Goal: Information Seeking & Learning: Check status

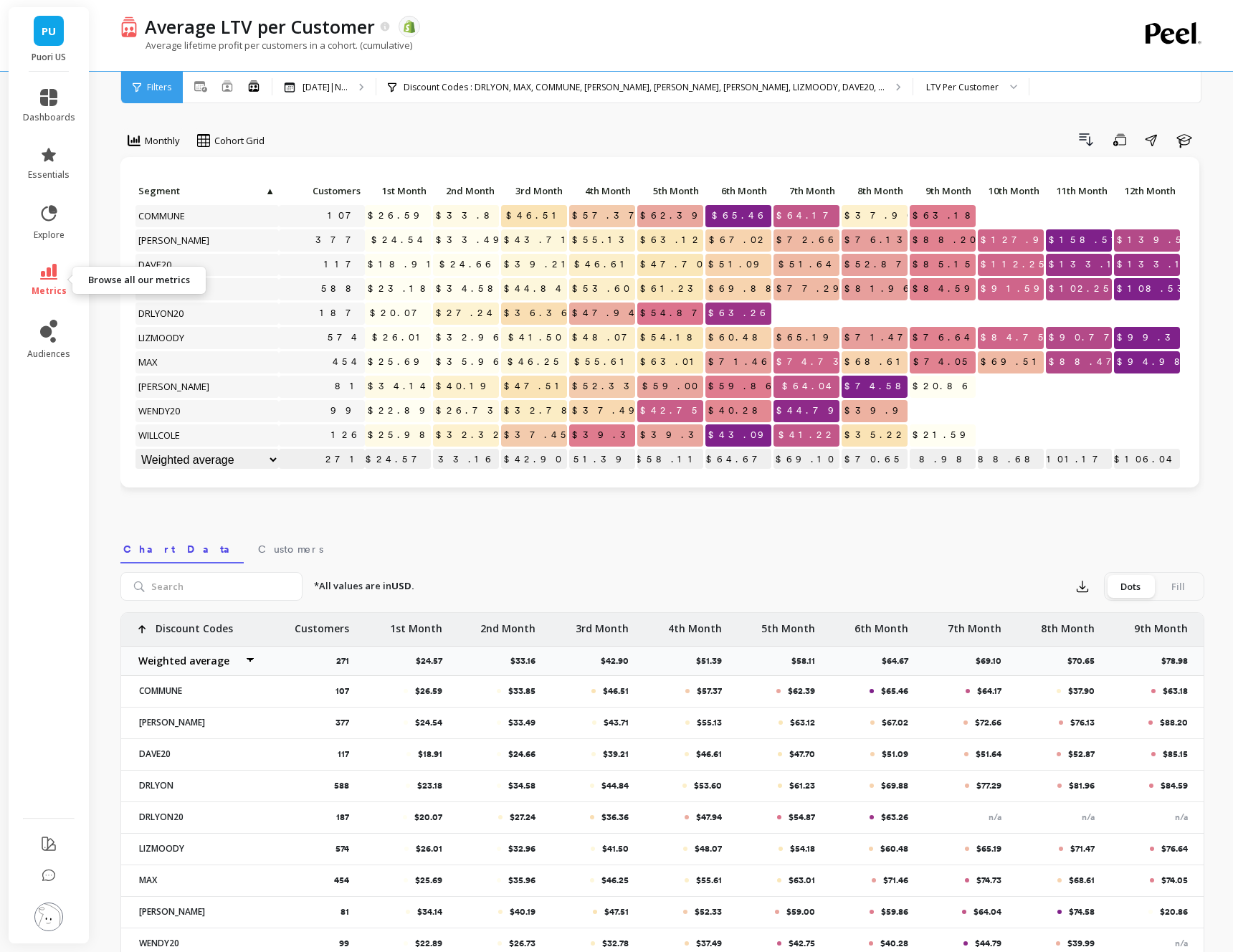
click at [48, 283] on link "metrics" at bounding box center [48, 280] width 52 height 33
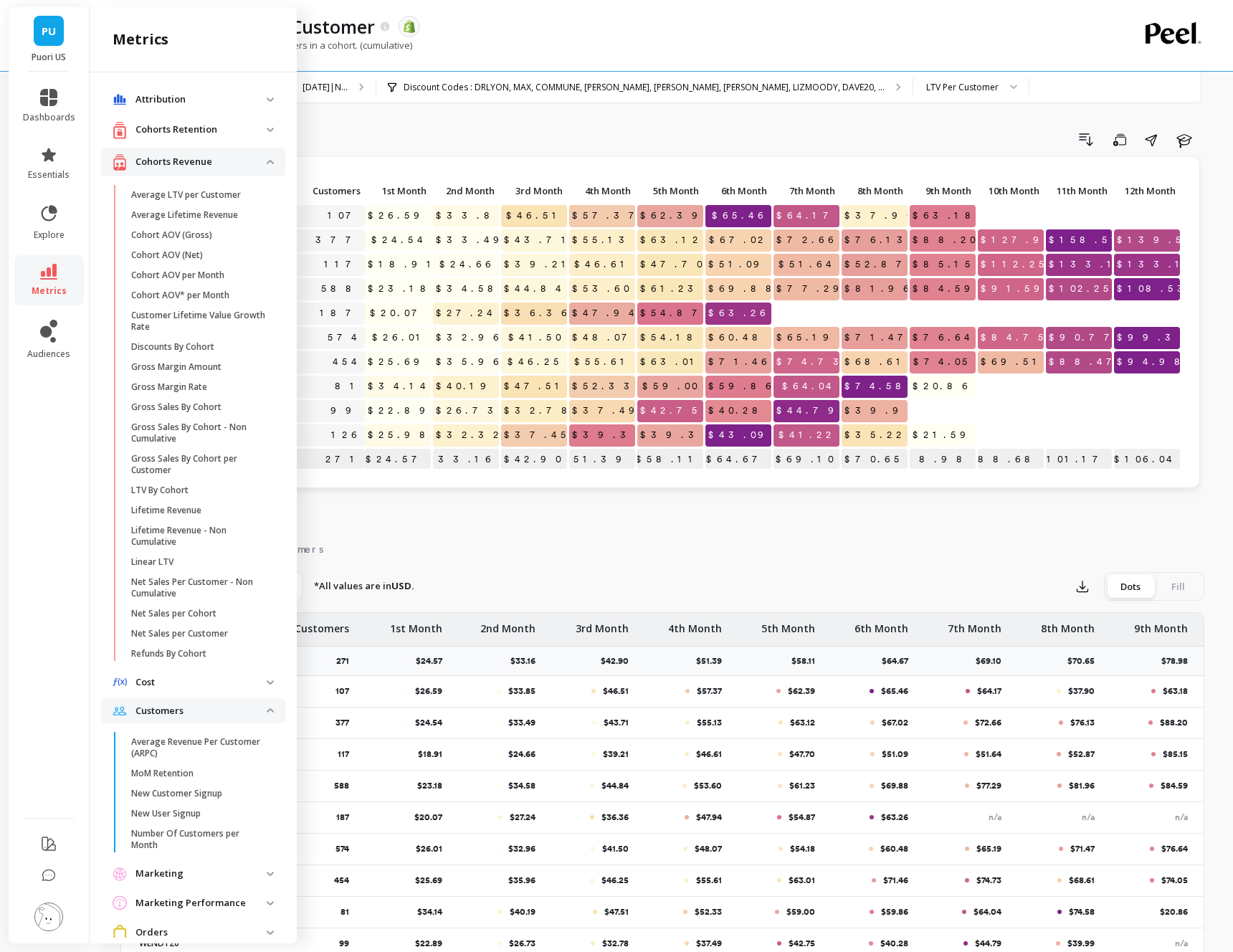
click at [189, 124] on p "Cohorts Retention" at bounding box center [201, 129] width 131 height 14
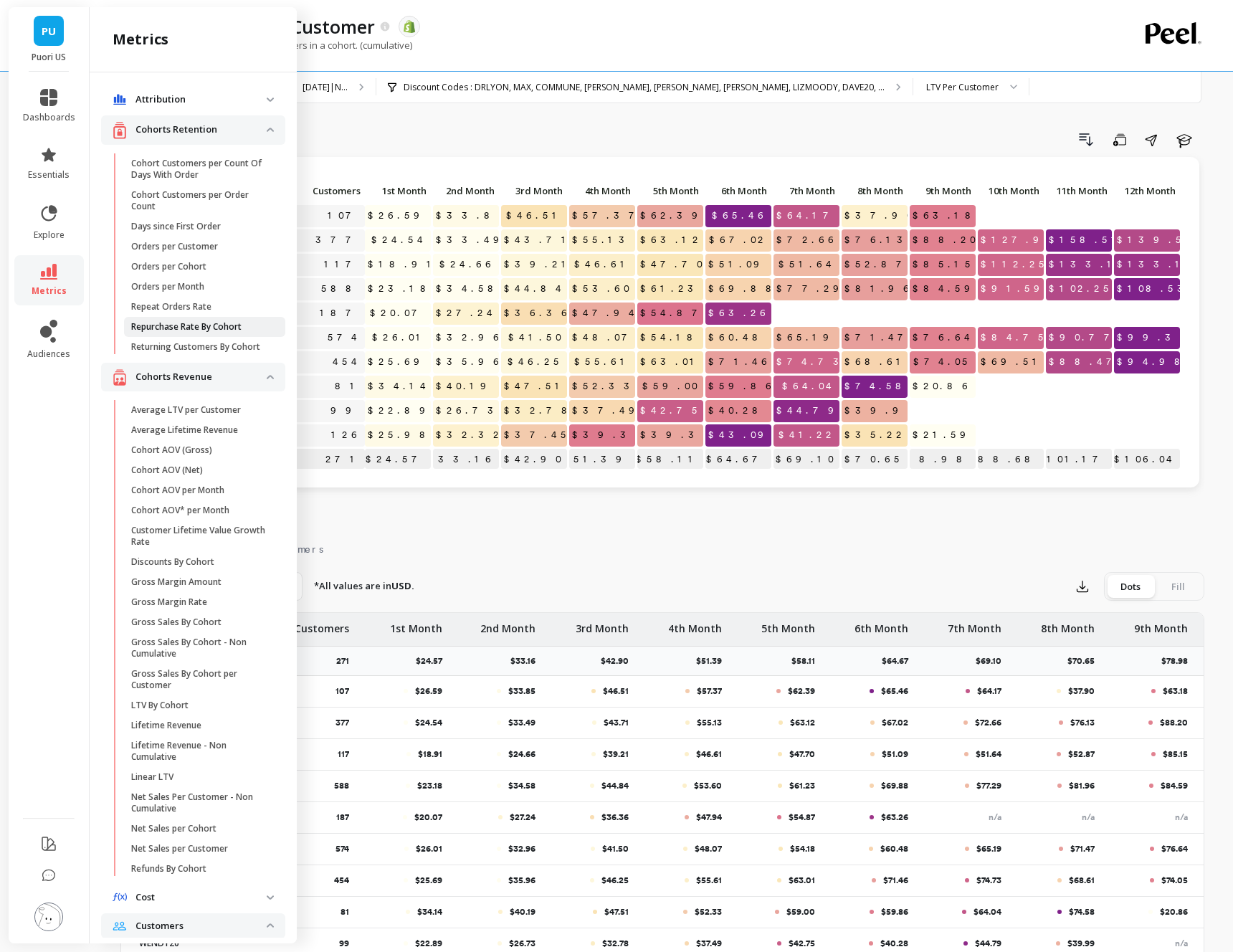
click at [191, 324] on p "Repurchase Rate By Cohort" at bounding box center [187, 326] width 110 height 11
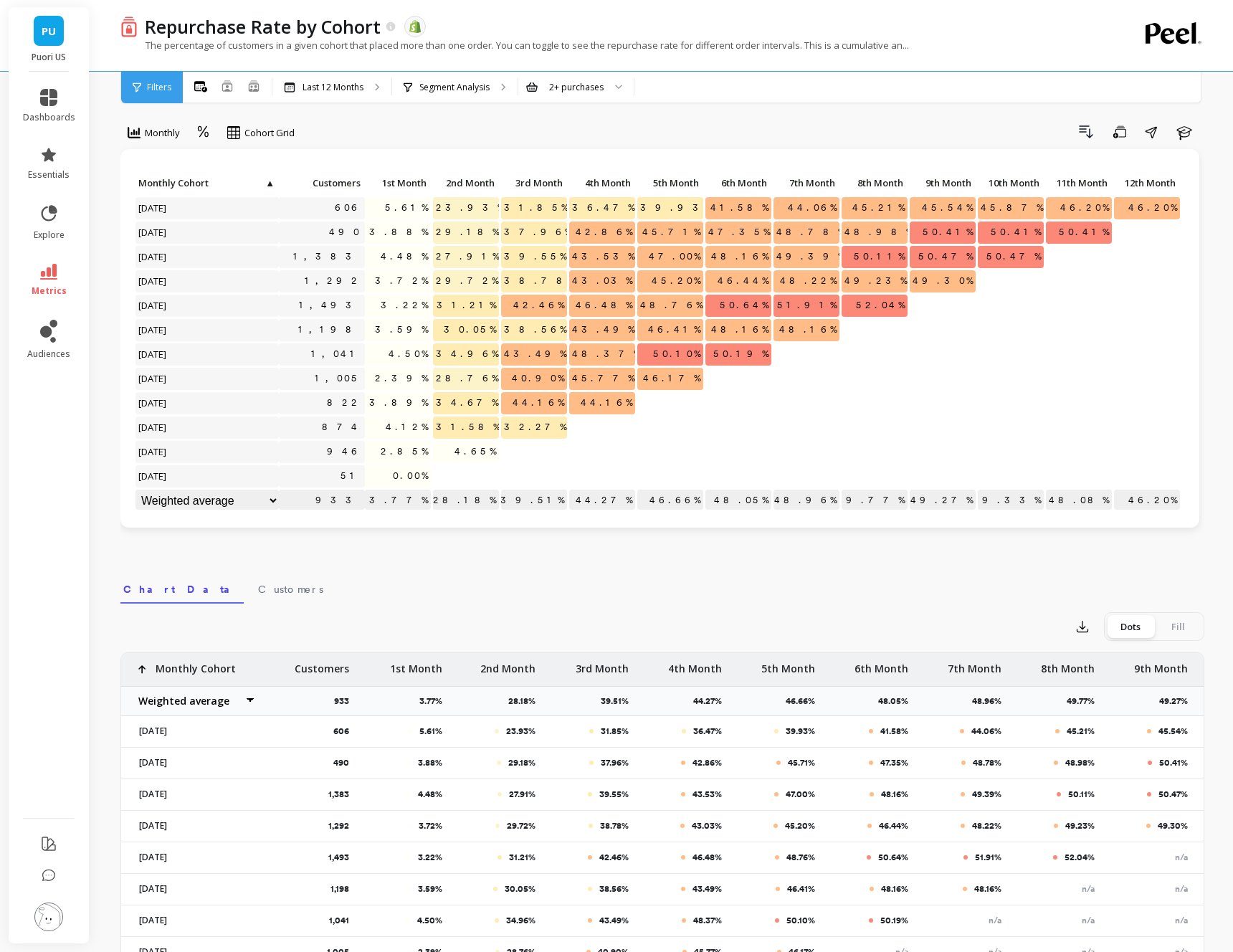
scroll to position [7, 0]
click at [335, 87] on p "Last 12 Months" at bounding box center [332, 87] width 61 height 11
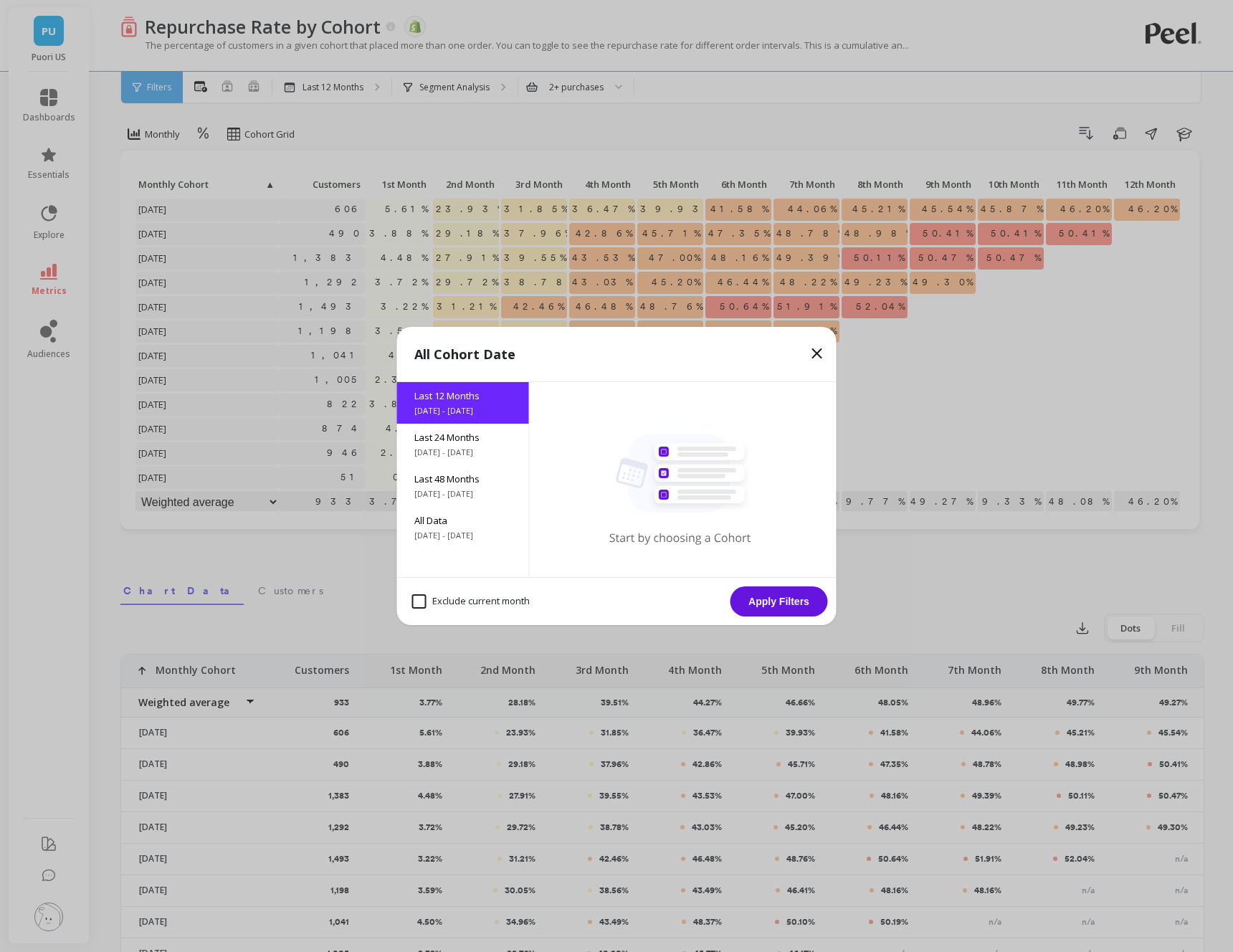
click at [816, 354] on icon at bounding box center [817, 353] width 8 height 8
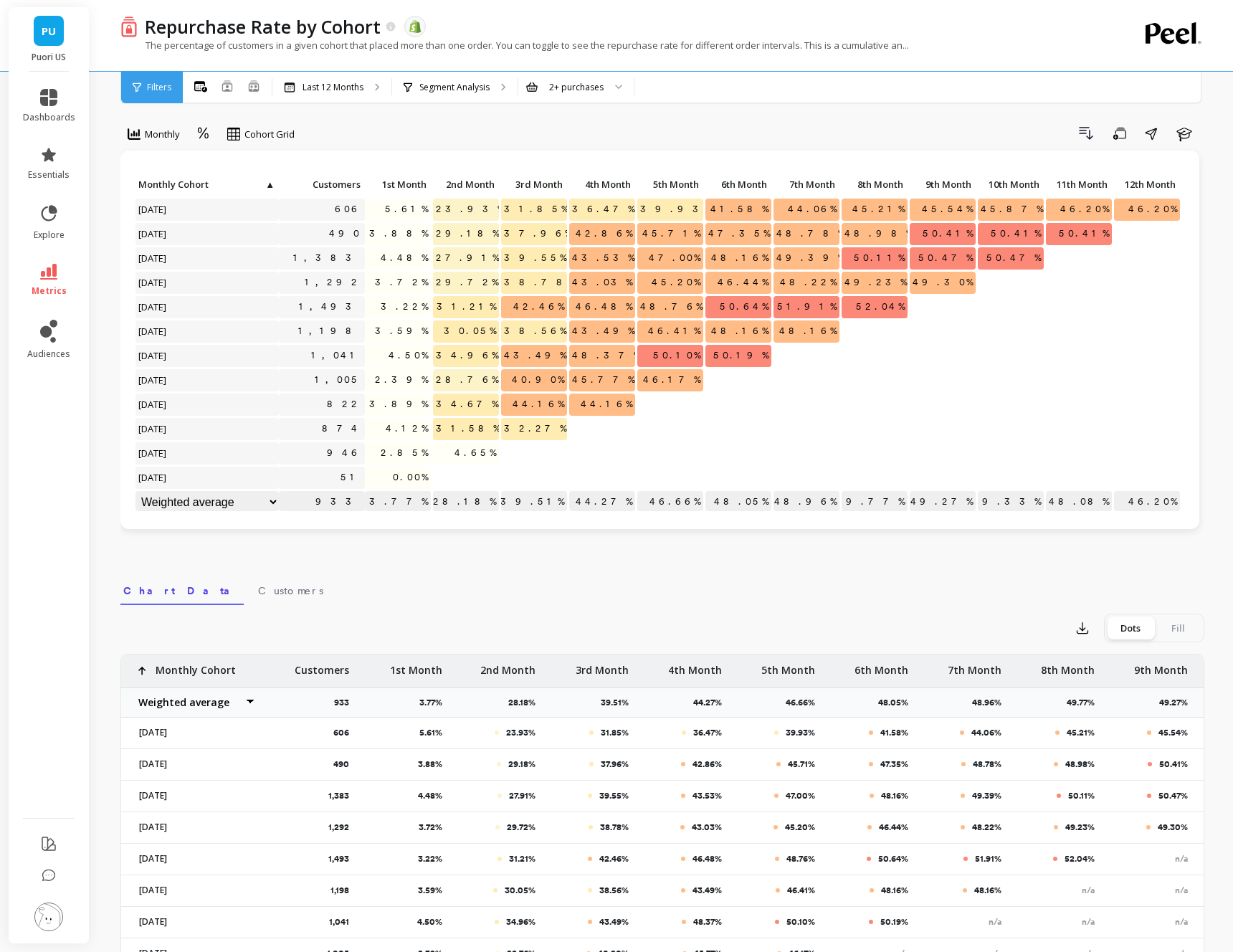
click at [1026, 598] on nav "Chart Data Customers" at bounding box center [662, 589] width 1083 height 33
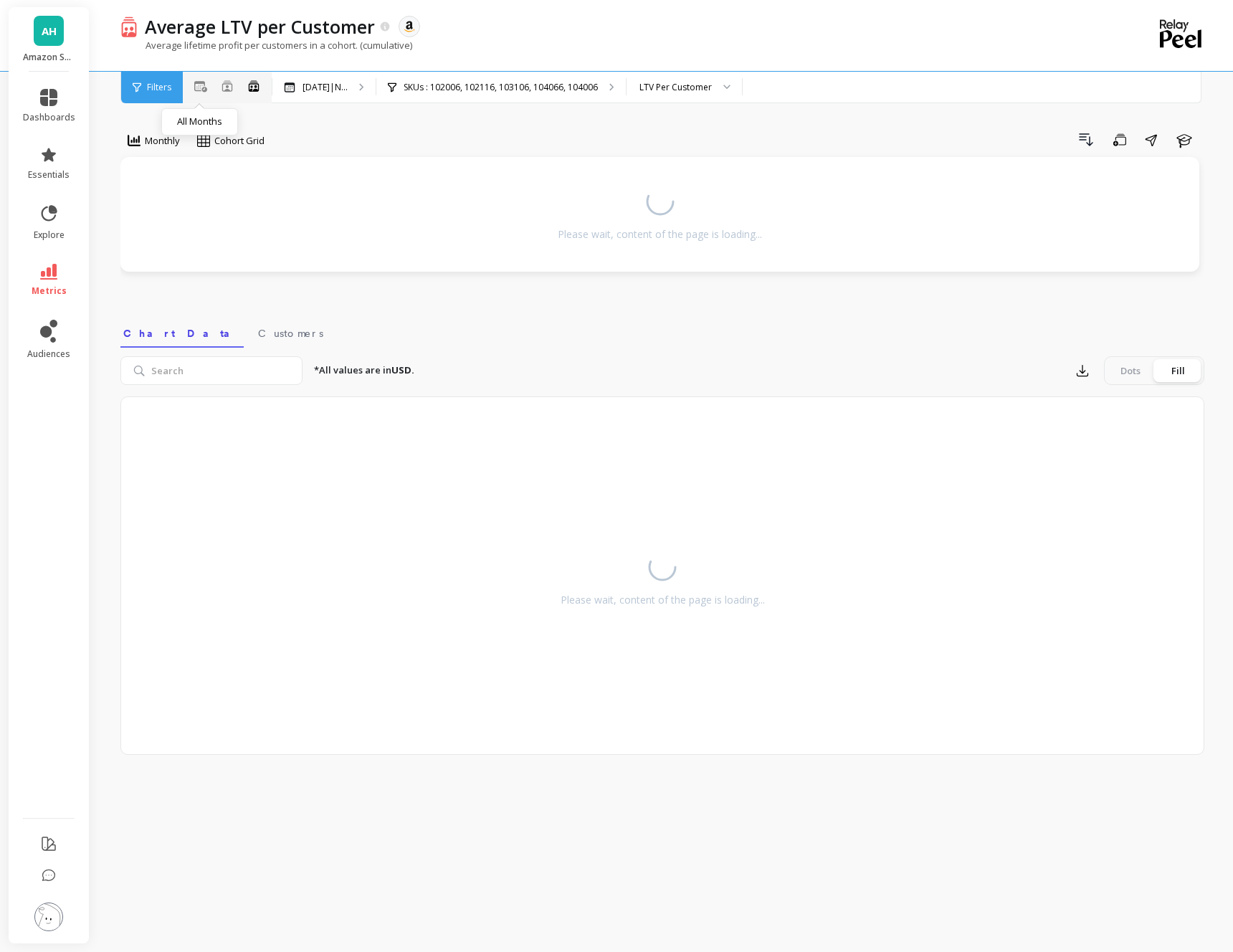
click at [194, 89] on icon at bounding box center [200, 86] width 13 height 11
click at [345, 91] on p "Last 12 Months" at bounding box center [332, 87] width 61 height 11
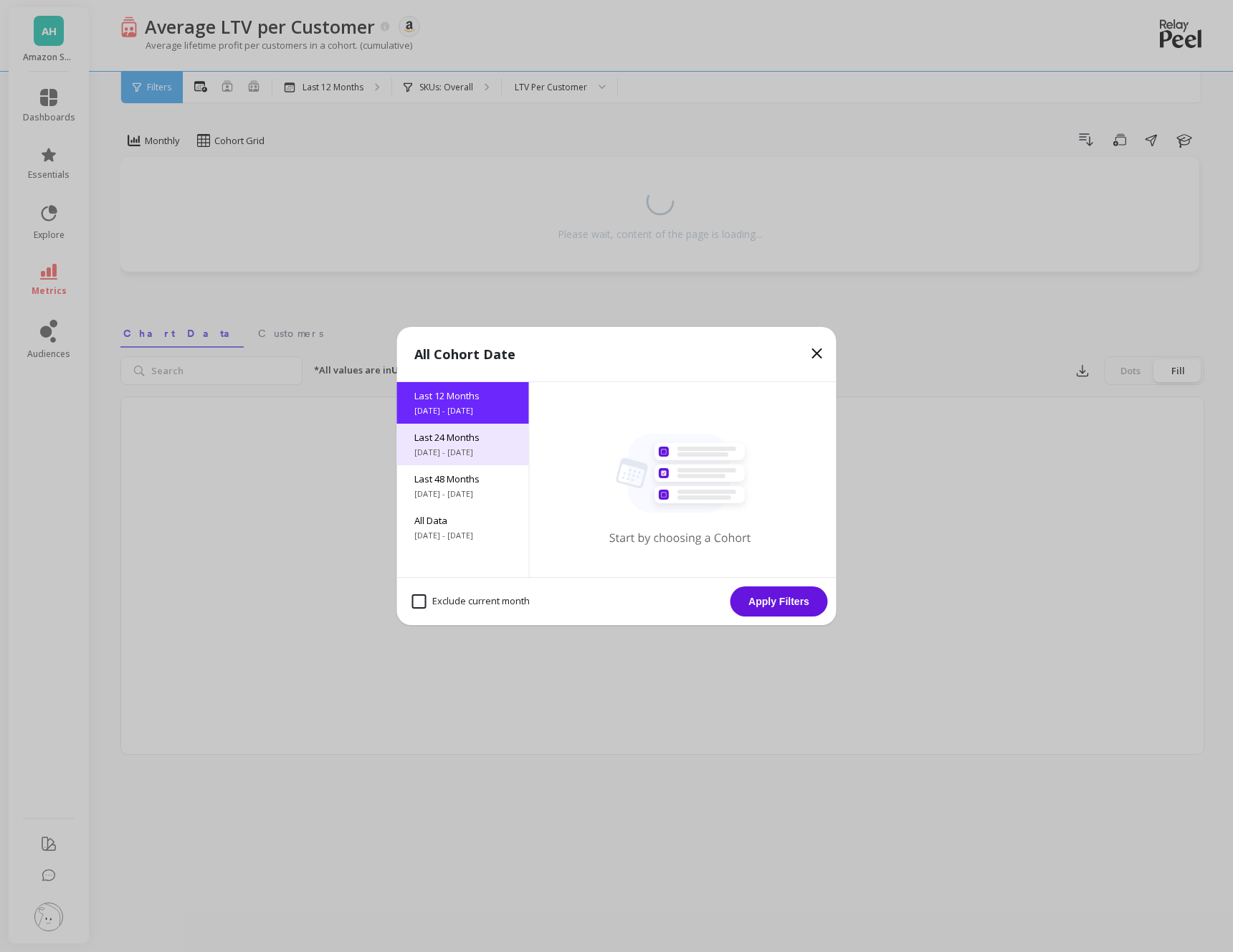
click at [432, 441] on span "Last 24 Months" at bounding box center [462, 437] width 97 height 13
click at [418, 601] on month "Exclude current month" at bounding box center [471, 601] width 118 height 14
checkbox month "true"
click at [764, 601] on button "Apply Filters" at bounding box center [779, 601] width 97 height 30
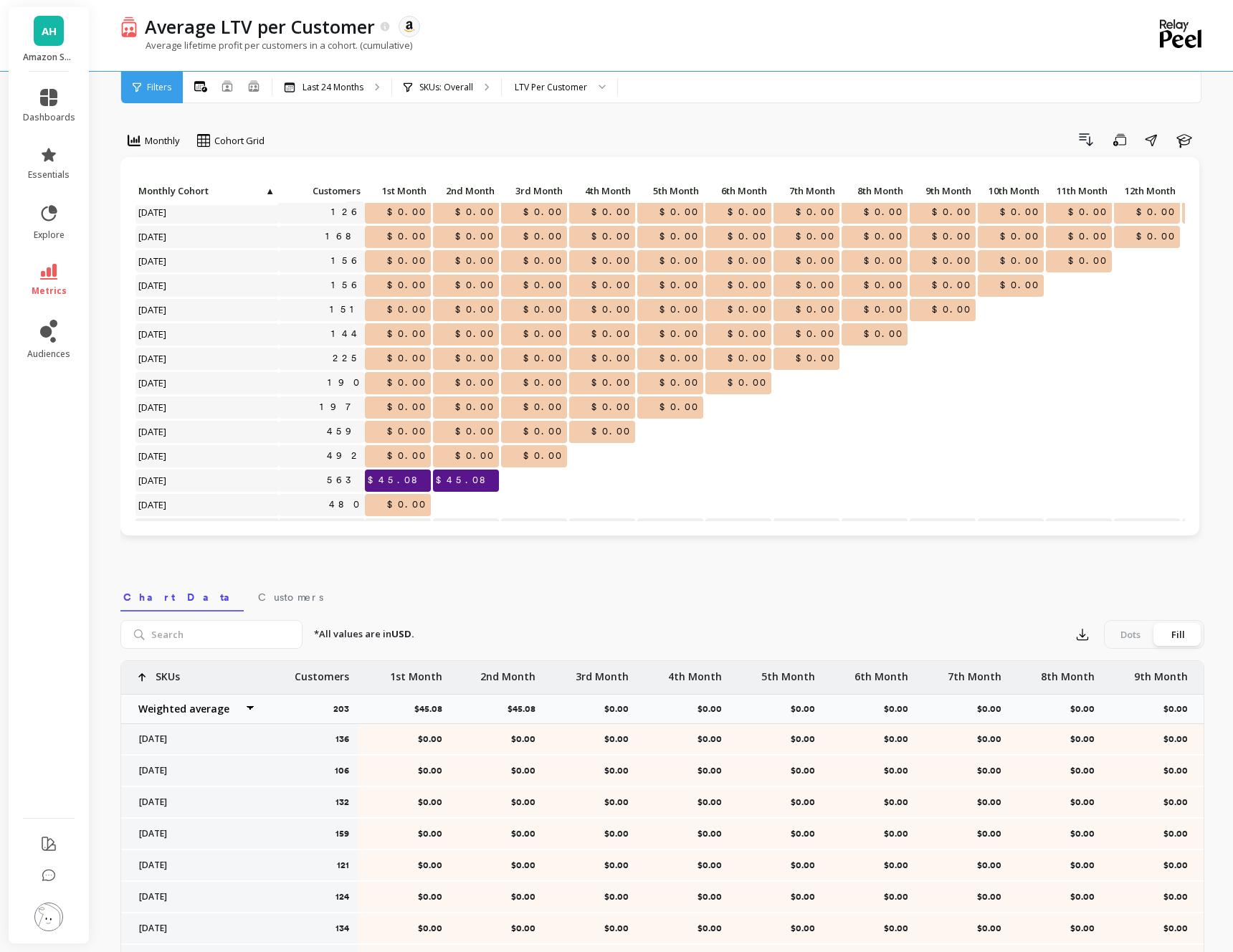
scroll to position [293, 0]
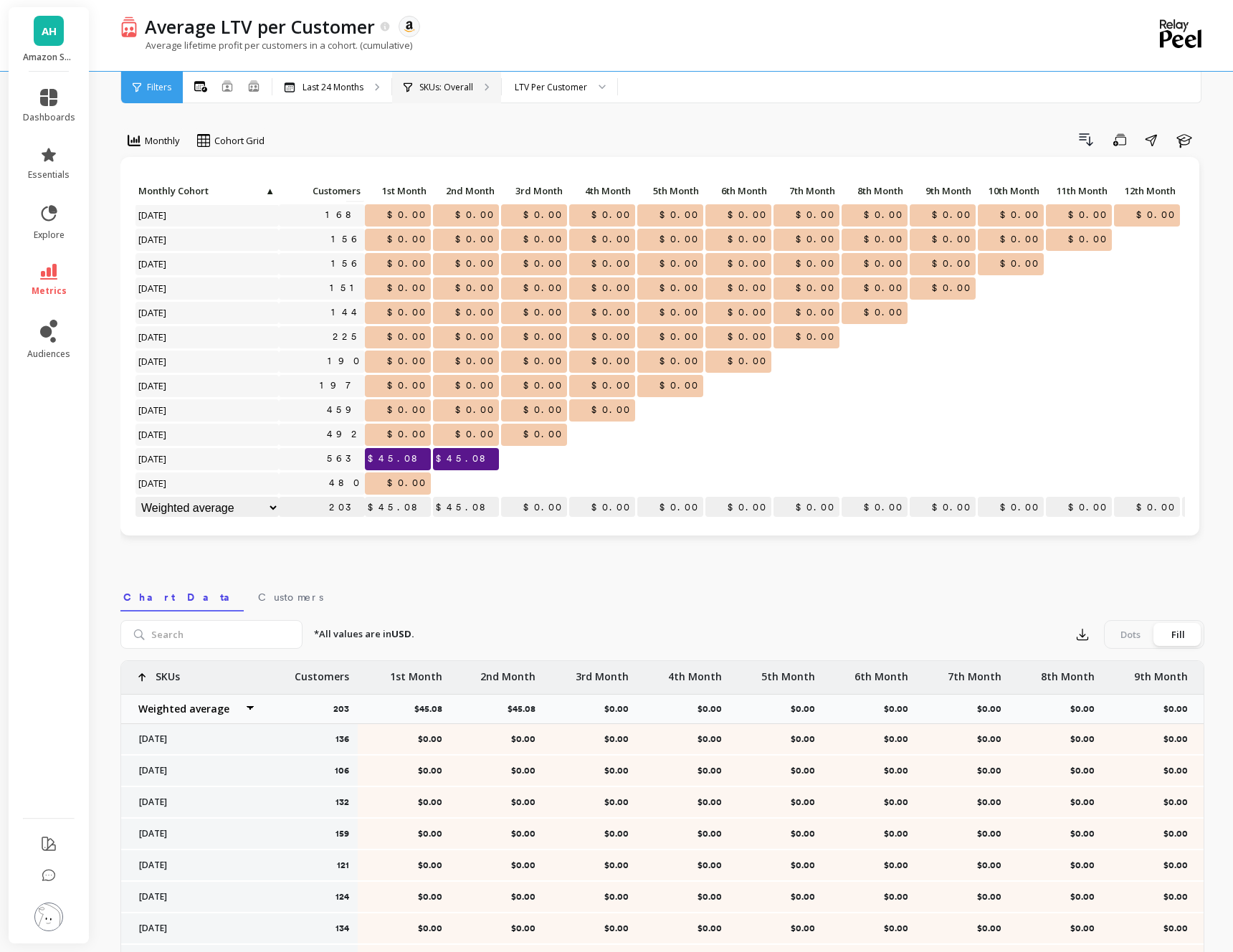
click at [458, 82] on p "SKUs: Overall" at bounding box center [446, 87] width 54 height 11
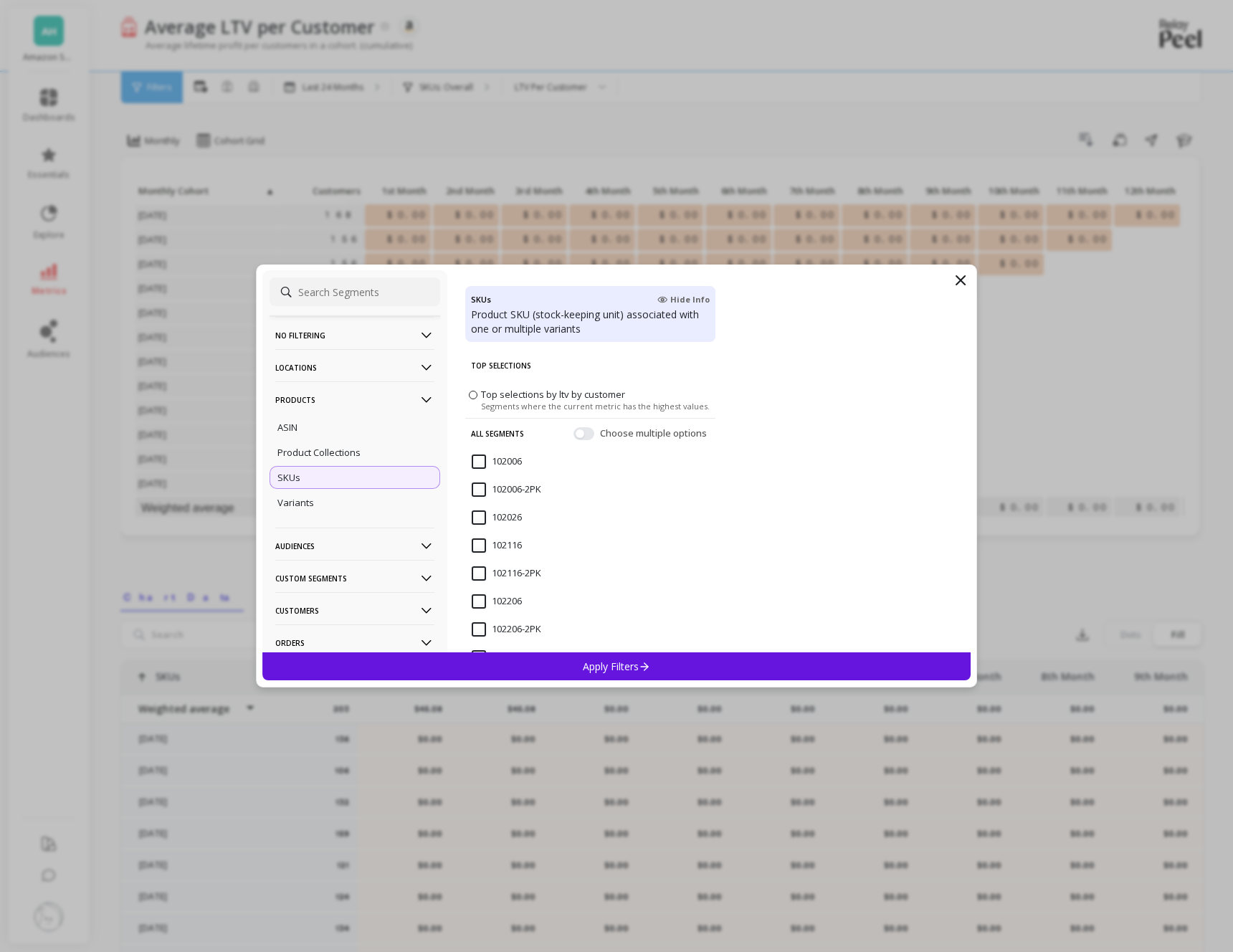
click at [332, 335] on p "No filtering" at bounding box center [354, 335] width 159 height 36
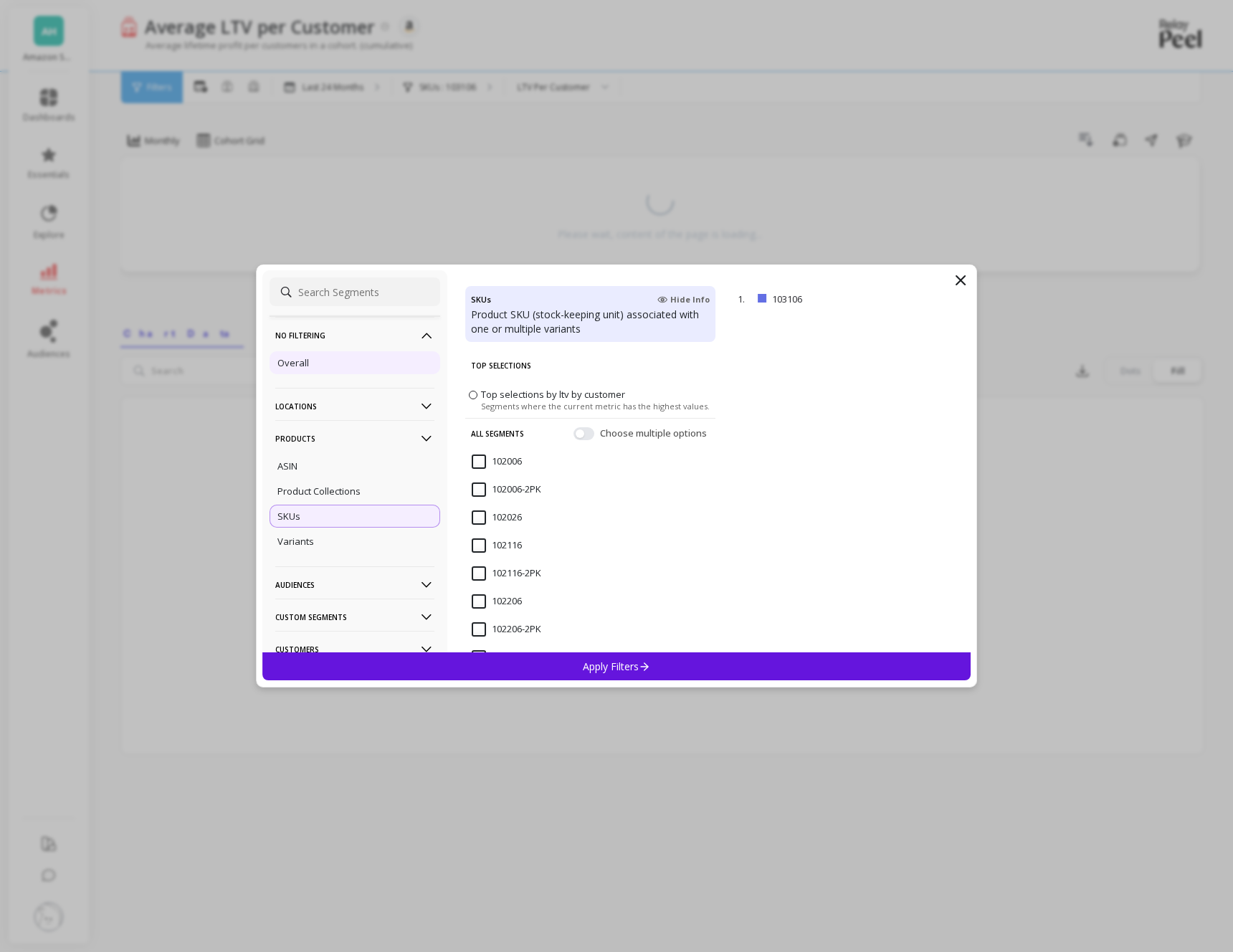
click at [305, 364] on p "Overall" at bounding box center [293, 362] width 32 height 13
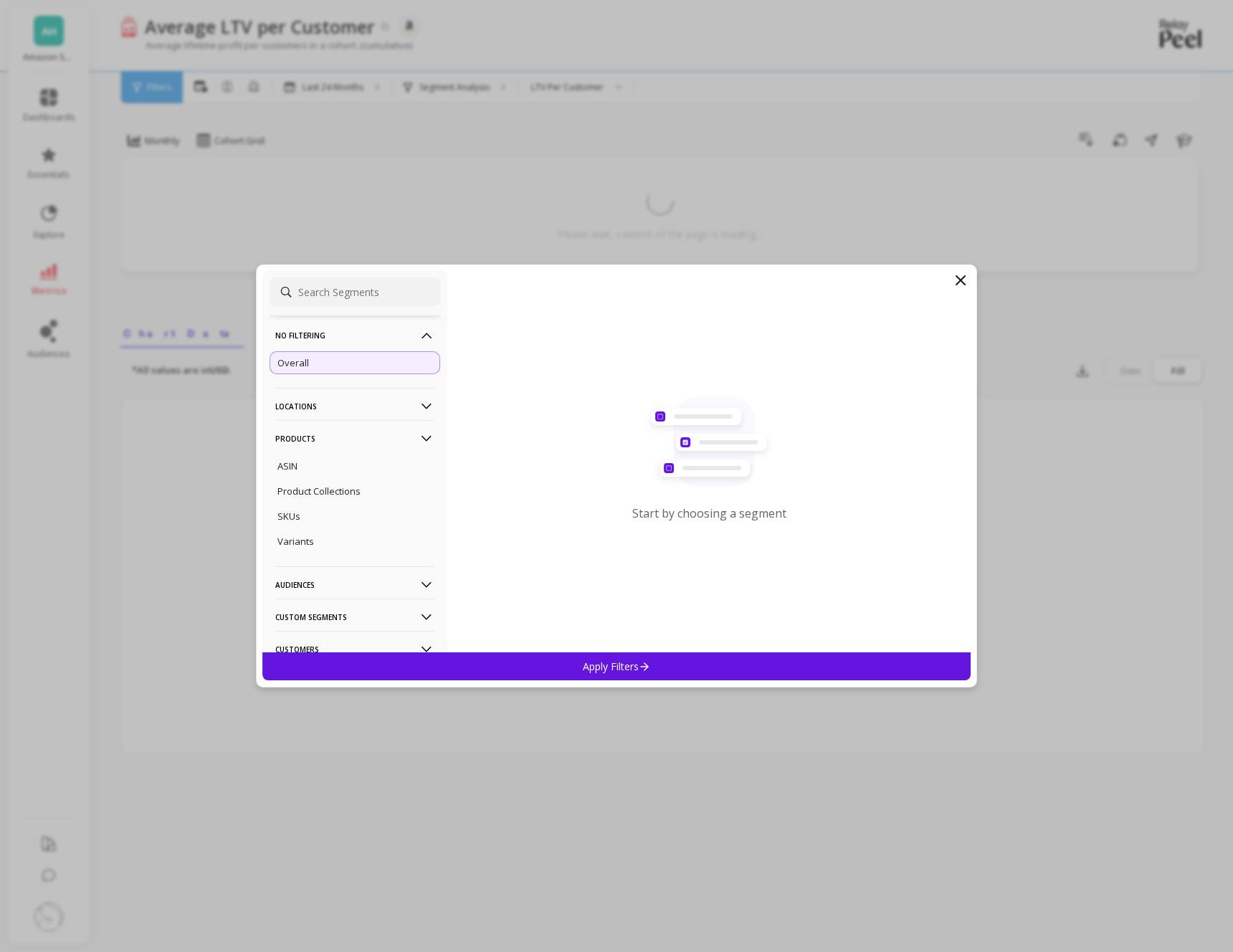
click at [613, 663] on p "Apply Filters" at bounding box center [616, 666] width 68 height 14
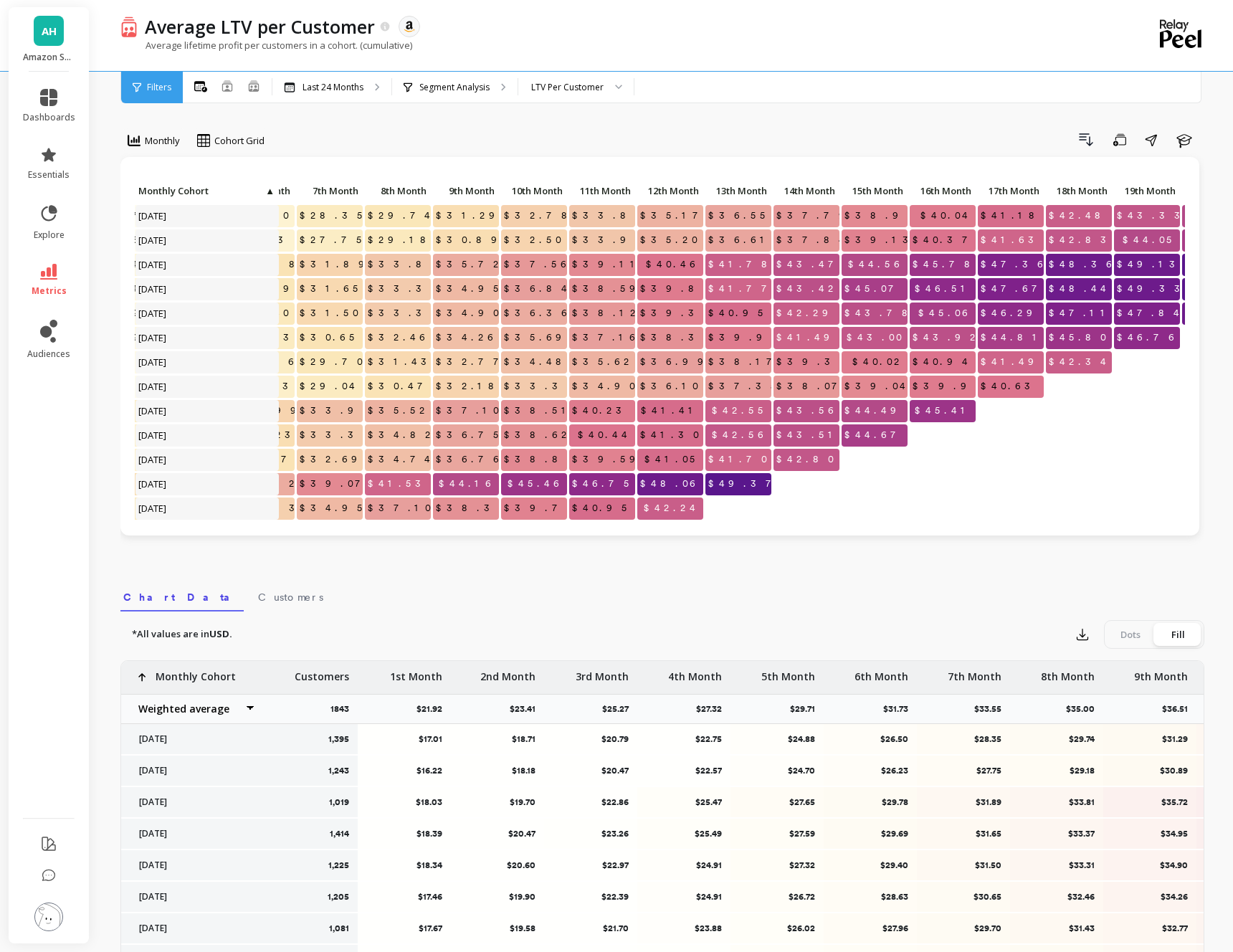
scroll to position [293, 477]
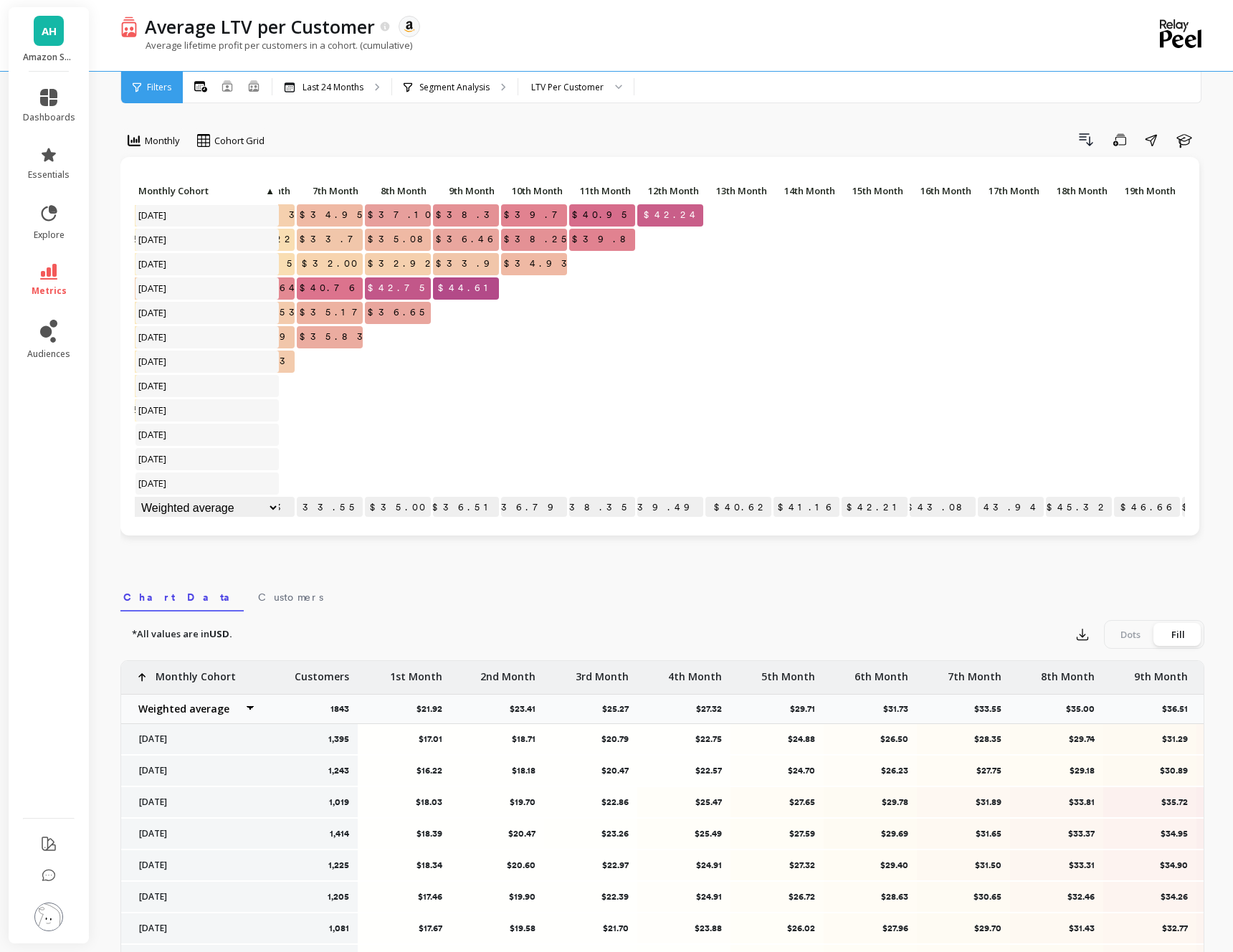
click at [885, 524] on div "$24.57 $26.56 $28.48 $30.67 $32.69 $34.74 $36.76 $38.83 $39.59 $41.05 $41.70 $4…" at bounding box center [660, 346] width 1079 height 379
